Goal: Information Seeking & Learning: Learn about a topic

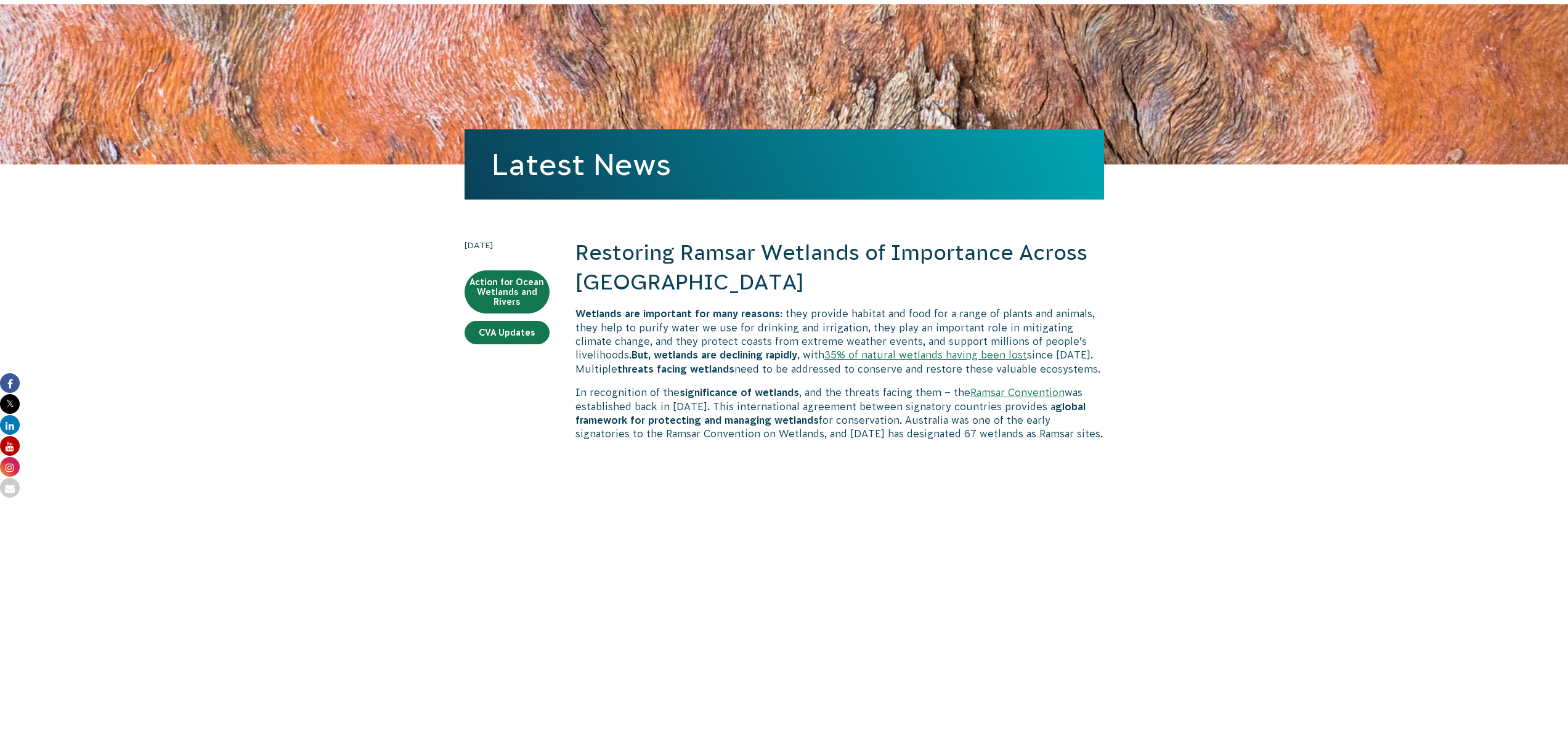
scroll to position [69, 0]
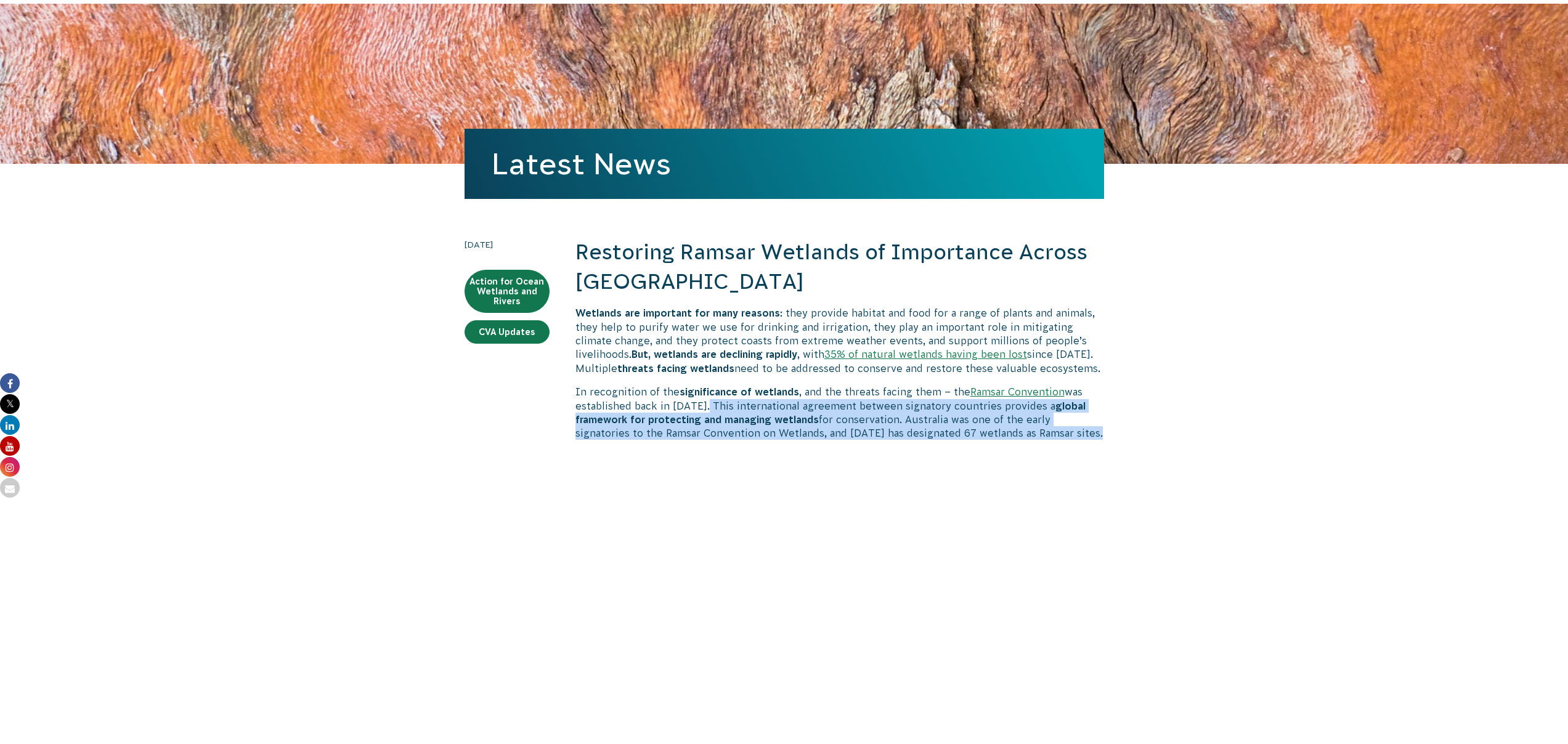
drag, startPoint x: 1101, startPoint y: 439, endPoint x: 698, endPoint y: 410, distance: 404.0
click at [698, 410] on p "In recognition of the significance of wetlands , and the threats facing them – …" at bounding box center [839, 413] width 528 height 55
copy p "This international agreement between signatory countries provides a global fram…"
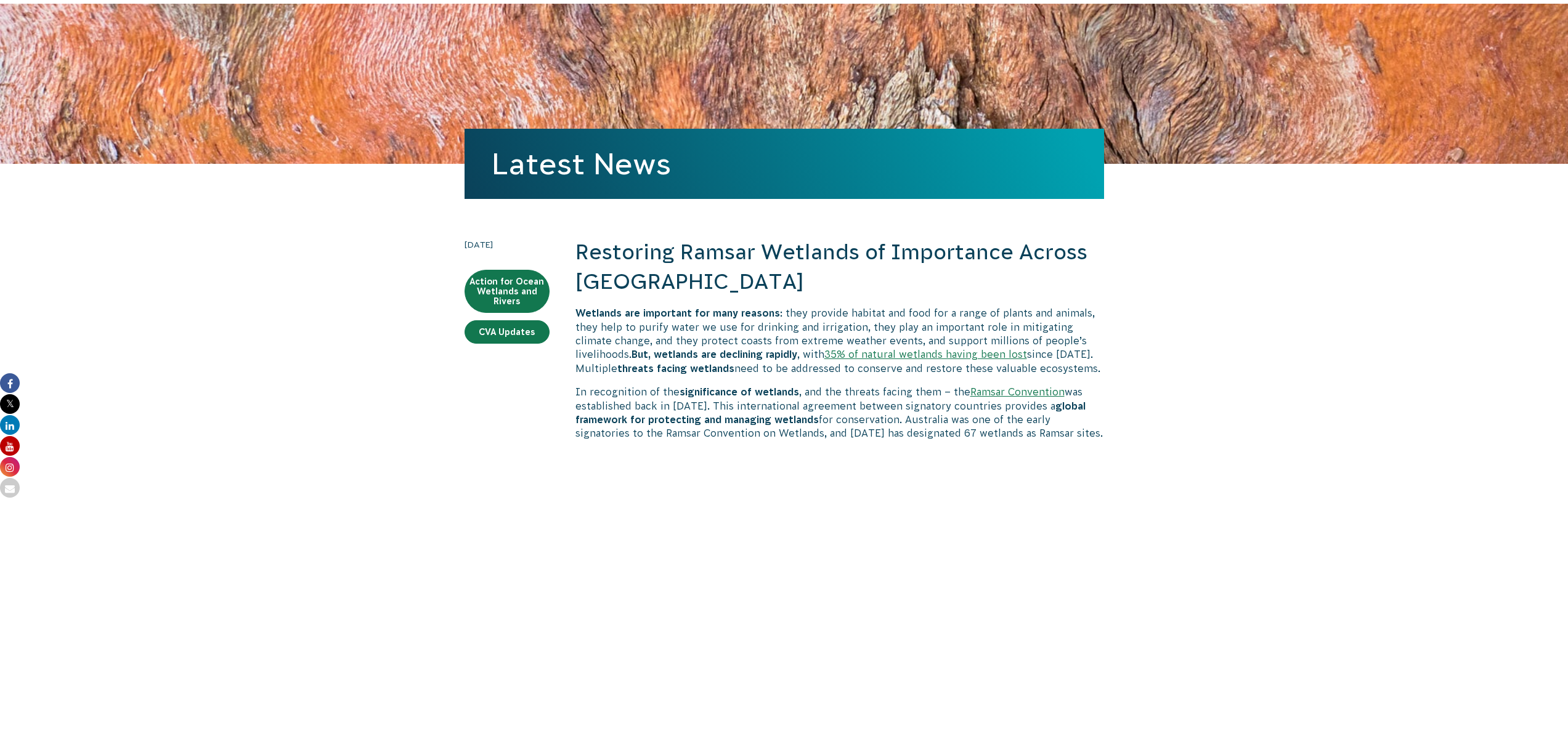
click at [914, 406] on p "In recognition of the significance of wetlands , and the threats facing them – …" at bounding box center [839, 413] width 528 height 55
click at [915, 406] on p "In recognition of the significance of wetlands , and the threats facing them – …" at bounding box center [839, 413] width 528 height 55
click at [916, 406] on p "In recognition of the significance of wetlands , and the threats facing them – …" at bounding box center [839, 413] width 528 height 55
copy p "signatory"
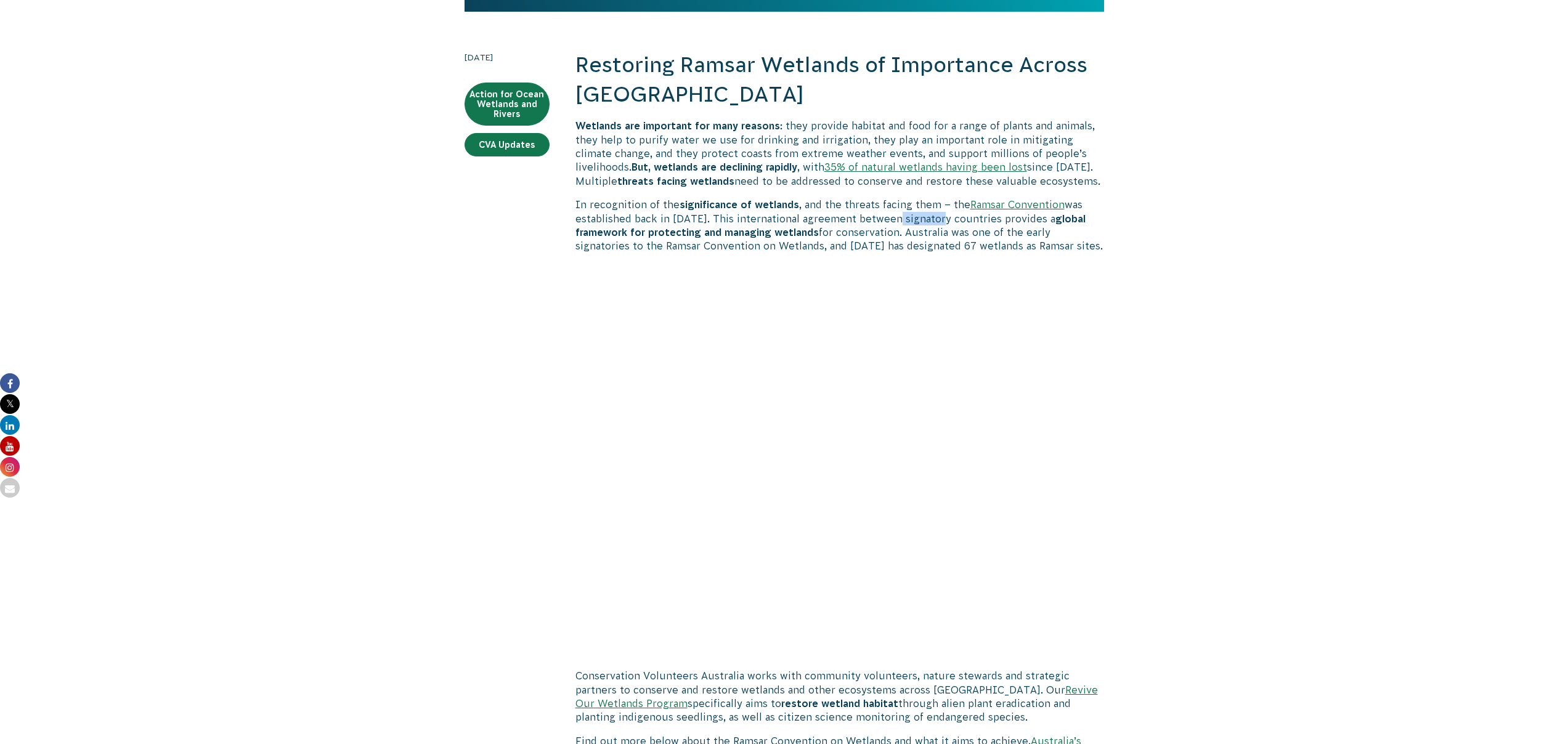
scroll to position [472, 0]
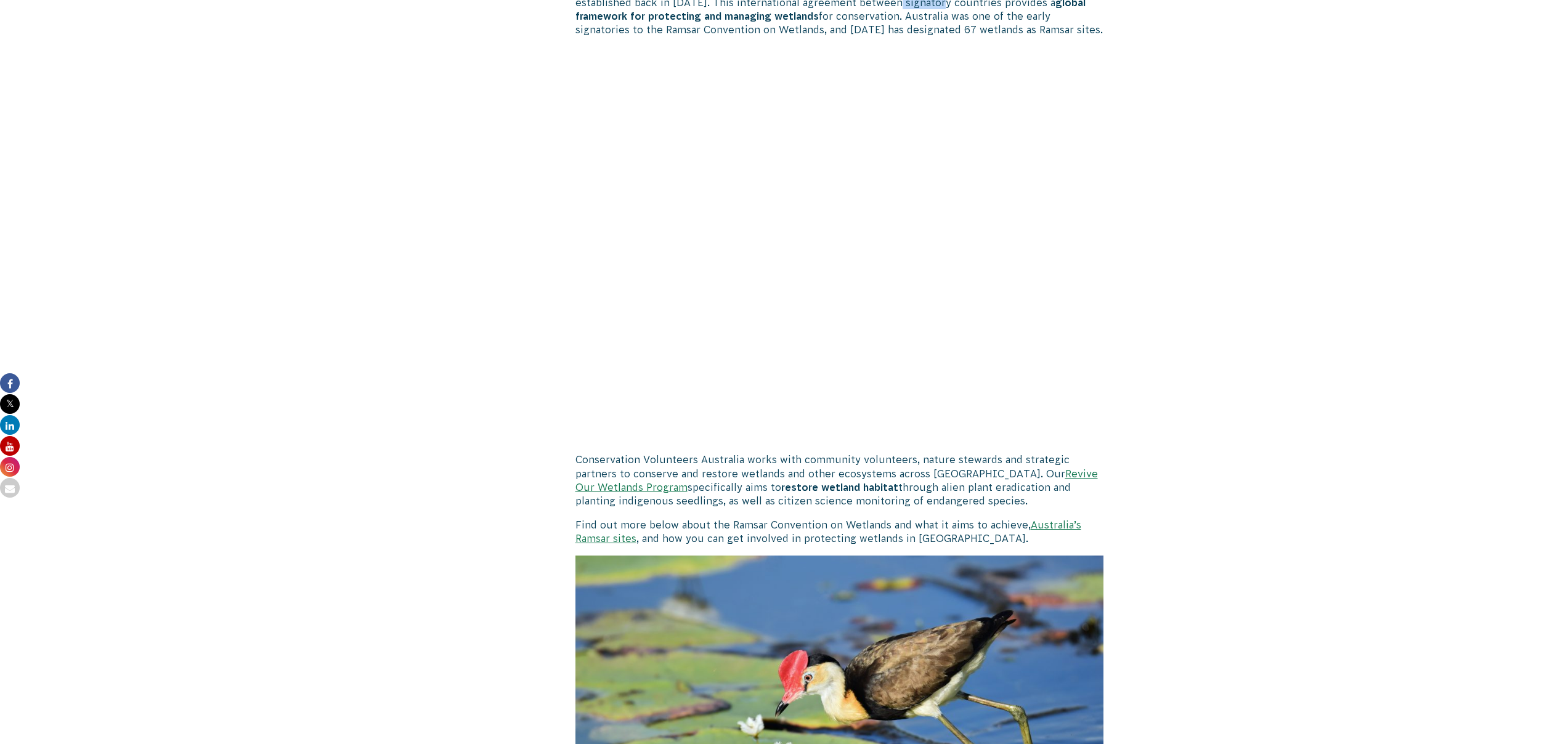
click at [1069, 527] on link "Australia’s Ramsar sites" at bounding box center [828, 531] width 506 height 24
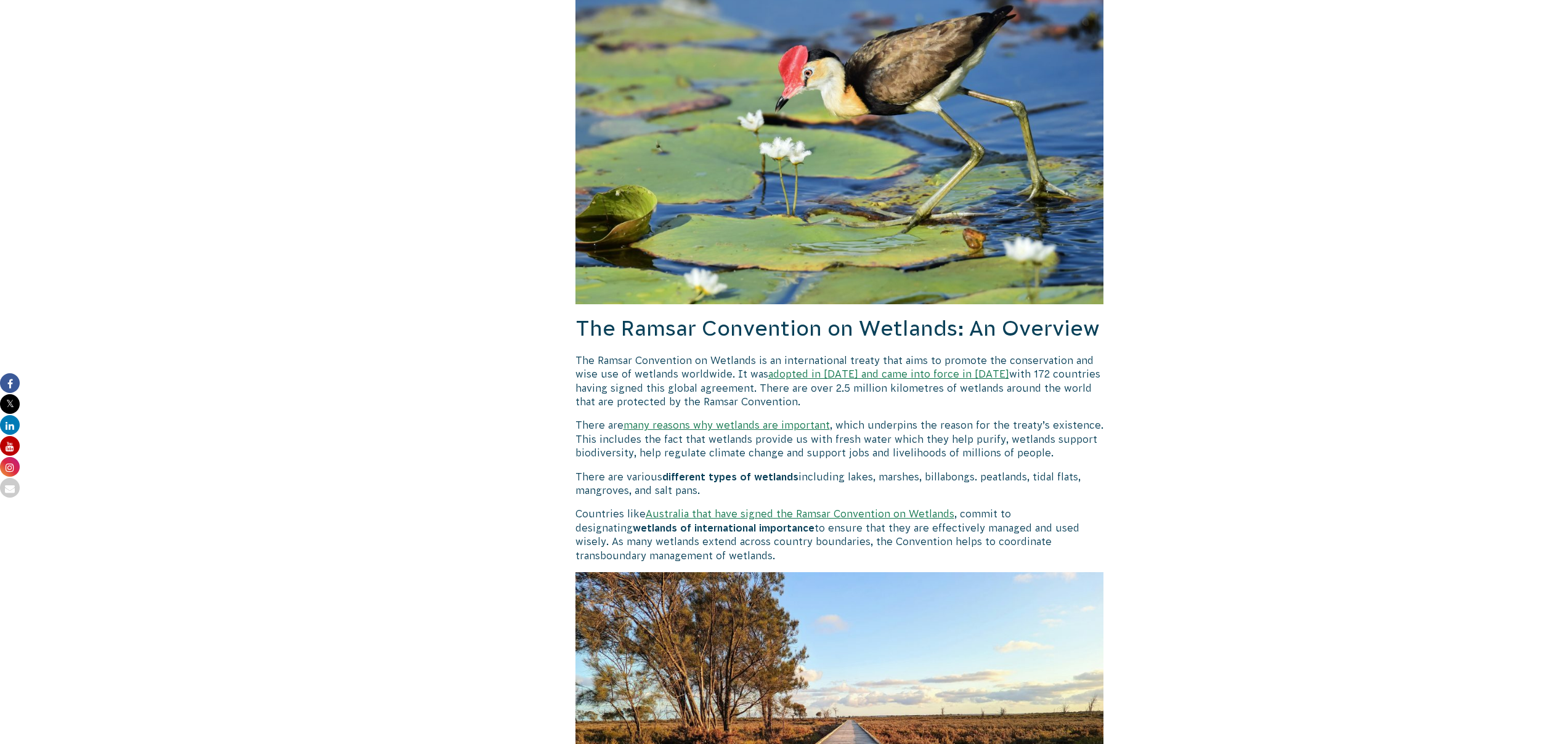
drag, startPoint x: 730, startPoint y: 373, endPoint x: 533, endPoint y: 354, distance: 197.9
click at [582, 362] on p "The Ramsar Convention on Wetlands is an international treaty that aims to promo…" at bounding box center [839, 381] width 528 height 55
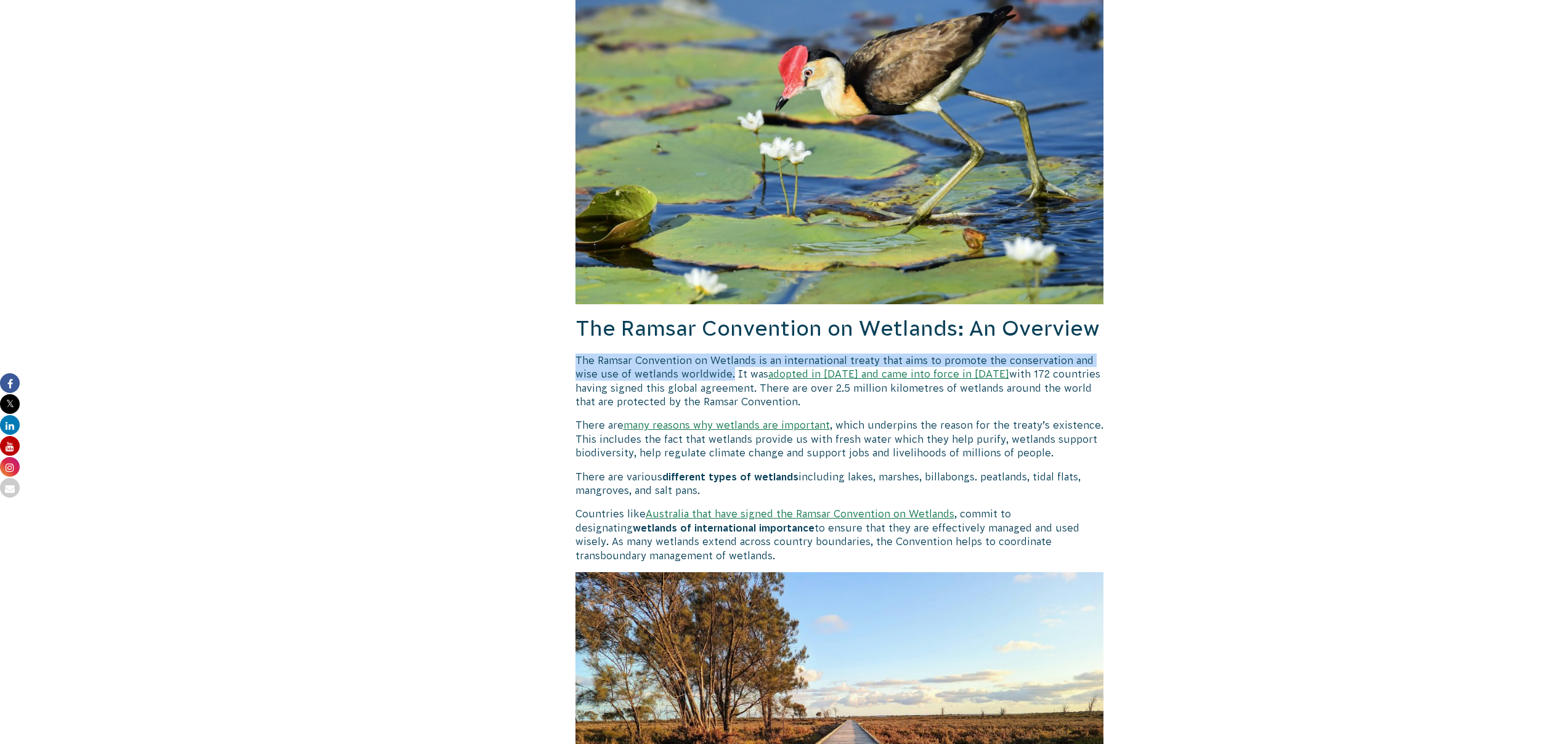
drag, startPoint x: 569, startPoint y: 360, endPoint x: 730, endPoint y: 373, distance: 161.5
copy p "The Ramsar Convention on Wetlands is an international treaty that aims to promo…"
